Goal: Information Seeking & Learning: Find specific fact

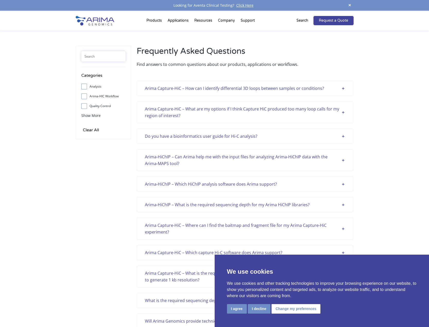
click at [115, 56] on input "text" at bounding box center [103, 56] width 44 height 10
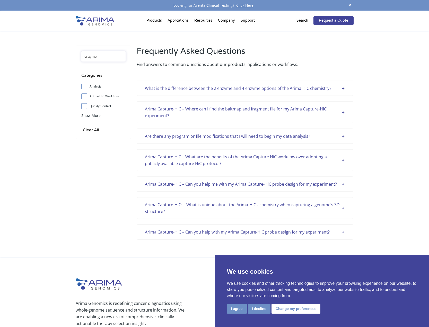
type input "enzyme"
click at [343, 88] on div "What is the difference between the 2 enzyme and 4 enzyme options of the Arima H…" at bounding box center [245, 88] width 200 height 7
click at [180, 109] on div "Arima Capture-HiC – Where can I find the baitmap and fragment file for my Arima…" at bounding box center [245, 111] width 200 height 13
click at [166, 113] on div "Arima Capture-HiC – Where can I find the baitmap and fragment file for my Arima…" at bounding box center [245, 111] width 200 height 13
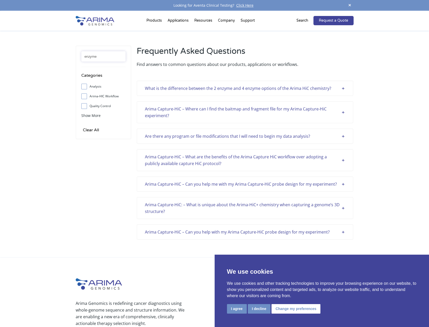
click at [166, 113] on div "Arima Capture-HiC – Where can I find the baitmap and fragment file for my Arima…" at bounding box center [245, 111] width 200 height 13
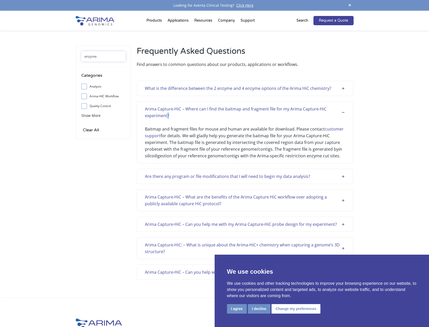
click at [166, 113] on div "Arima Capture-HiC – Where can I find the baitmap and fragment file for my Arima…" at bounding box center [245, 111] width 200 height 13
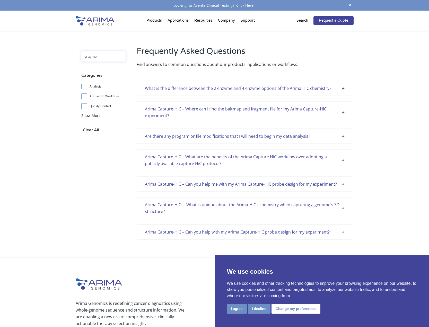
click at [166, 113] on div "Arima Capture-HiC – Where can I find the baitmap and fragment file for my Arima…" at bounding box center [245, 111] width 200 height 13
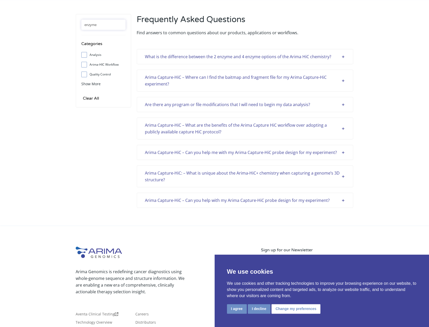
scroll to position [103, 0]
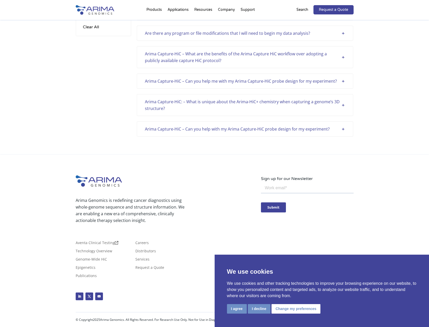
click at [240, 132] on div "Arima Capture-HiC – Can you help with my Arima Capture-HiC probe design for my …" at bounding box center [245, 129] width 200 height 7
